Goal: Task Accomplishment & Management: Complete application form

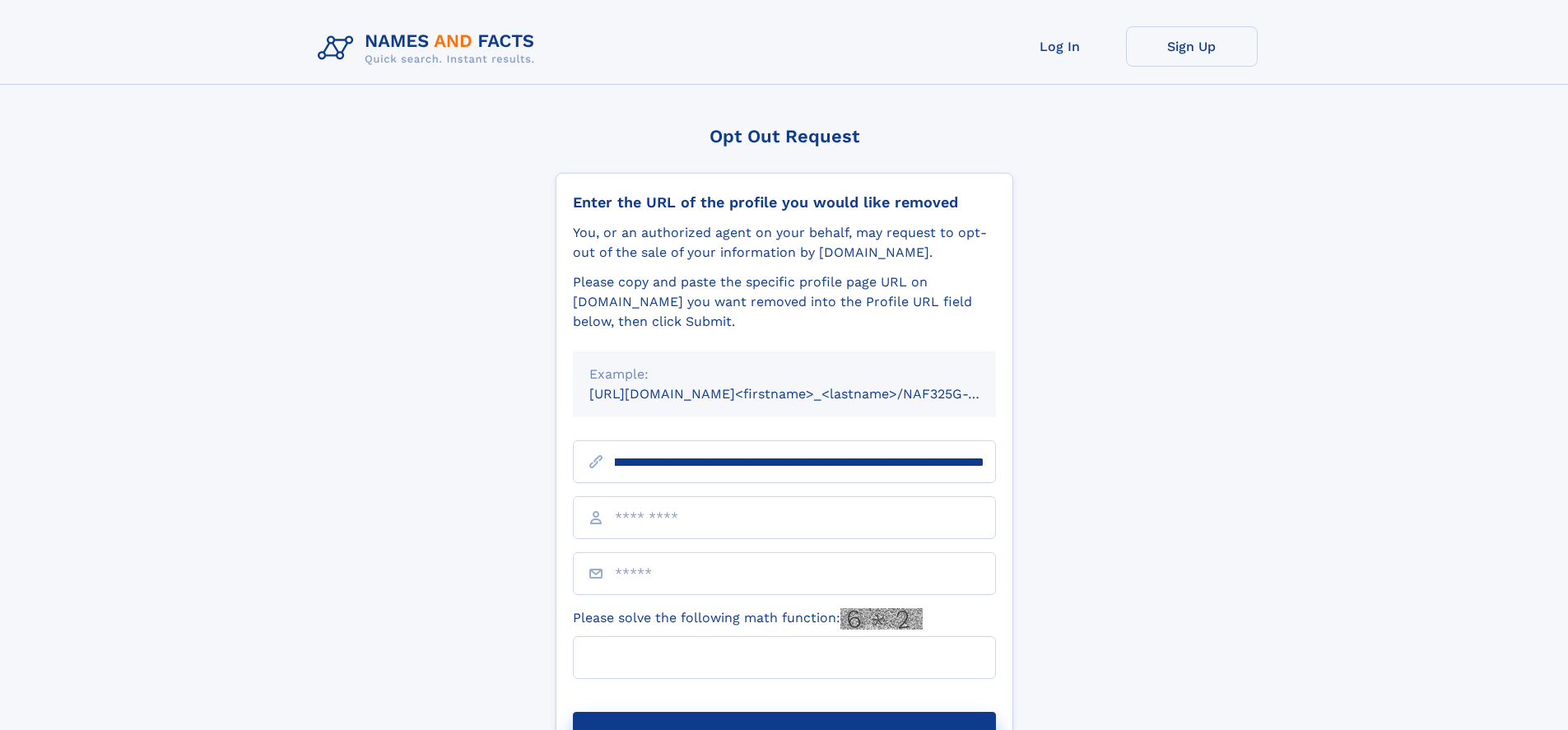
scroll to position [0, 217]
type input "**********"
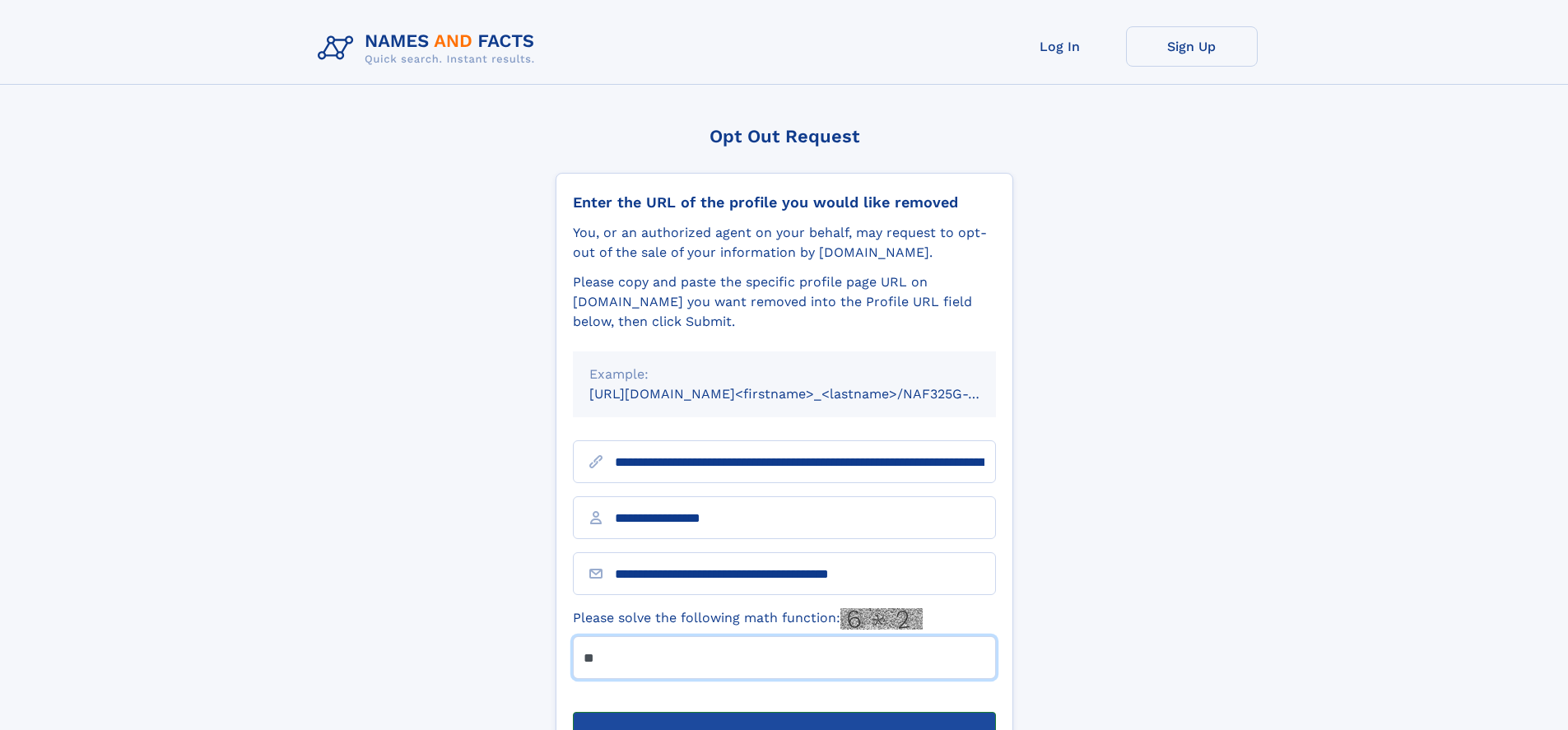
type input "**"
click at [784, 712] on button "Submit Opt Out Request" at bounding box center [785, 738] width 423 height 52
